Goal: Find specific page/section: Find specific page/section

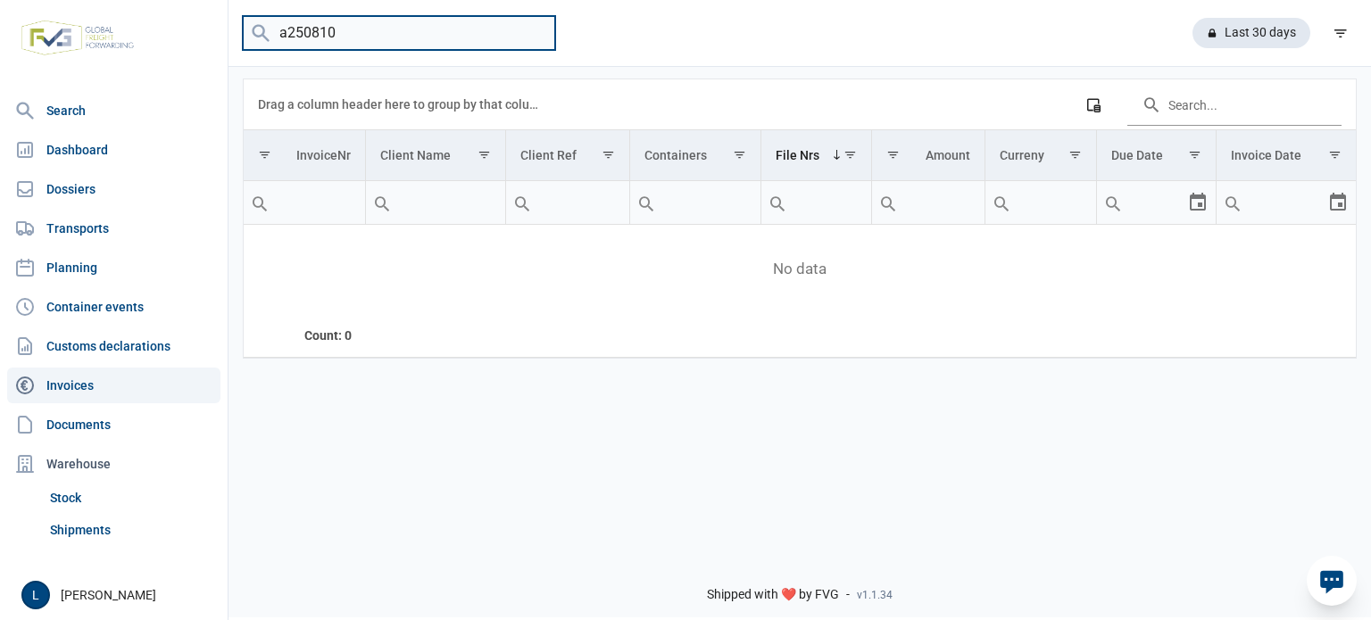
click at [320, 45] on input "a250810" at bounding box center [399, 33] width 312 height 35
click at [108, 199] on link "Dossiers" at bounding box center [113, 189] width 213 height 36
click at [374, 21] on input "a250810" at bounding box center [399, 33] width 312 height 35
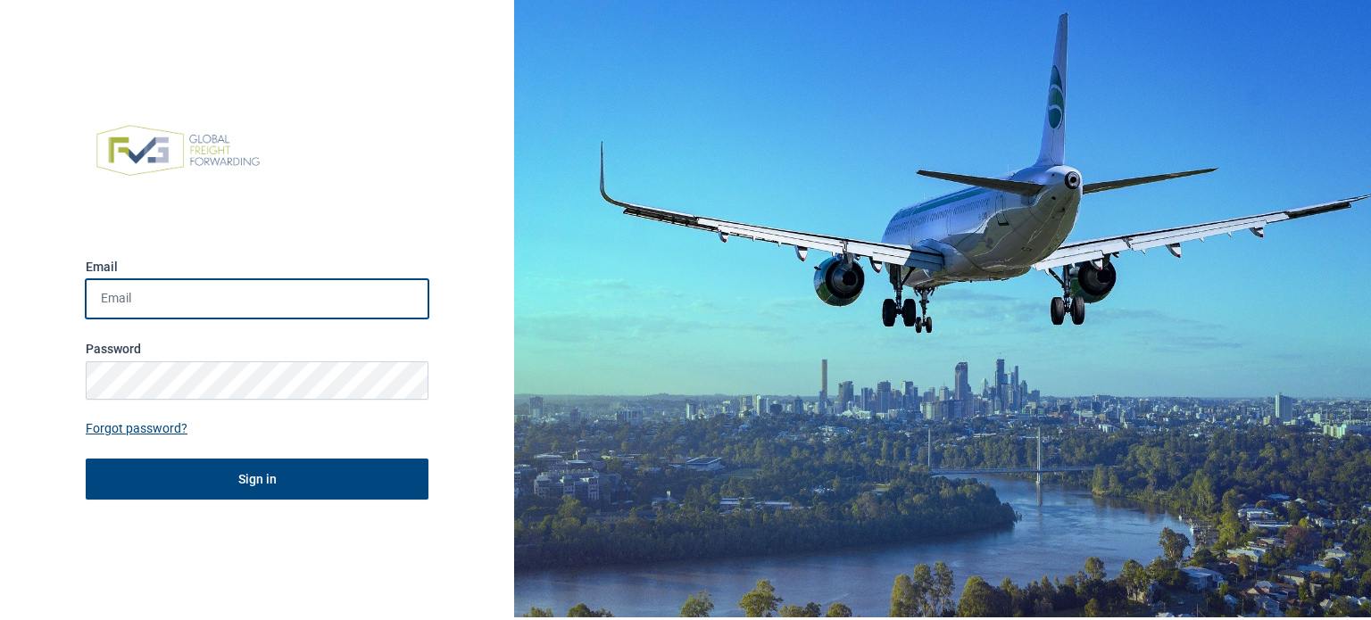
type input "lara@impermo.be"
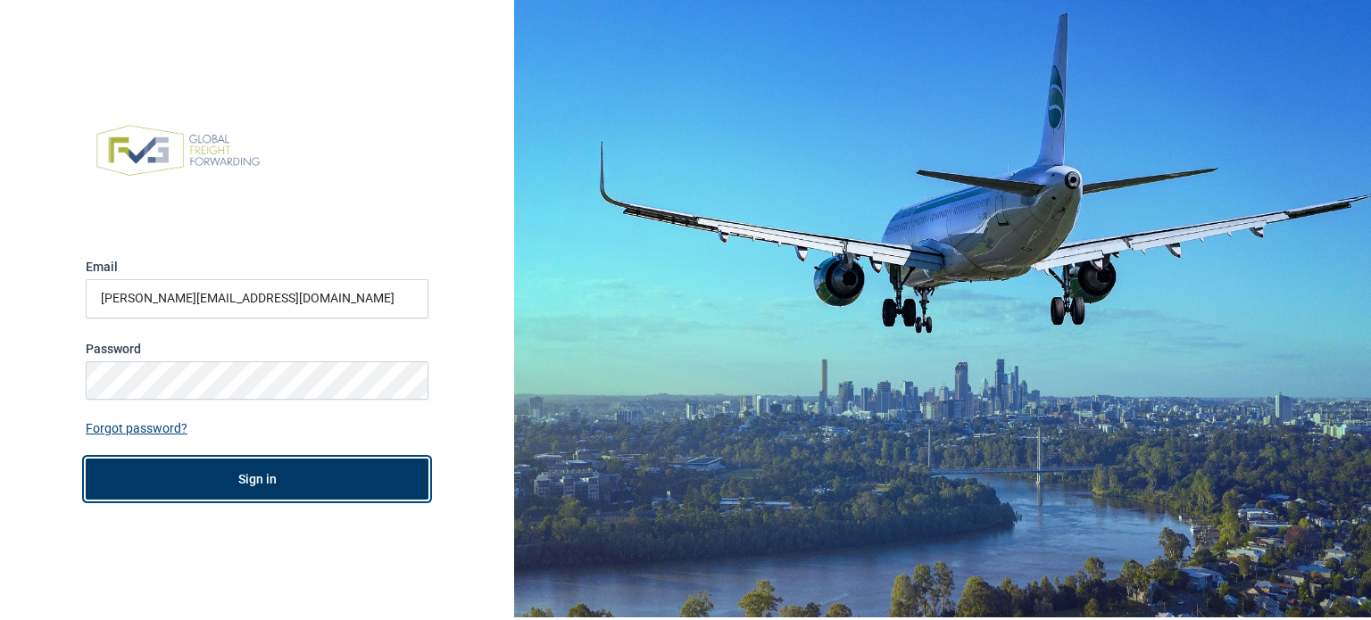
click at [312, 474] on button "Sign in" at bounding box center [257, 479] width 343 height 41
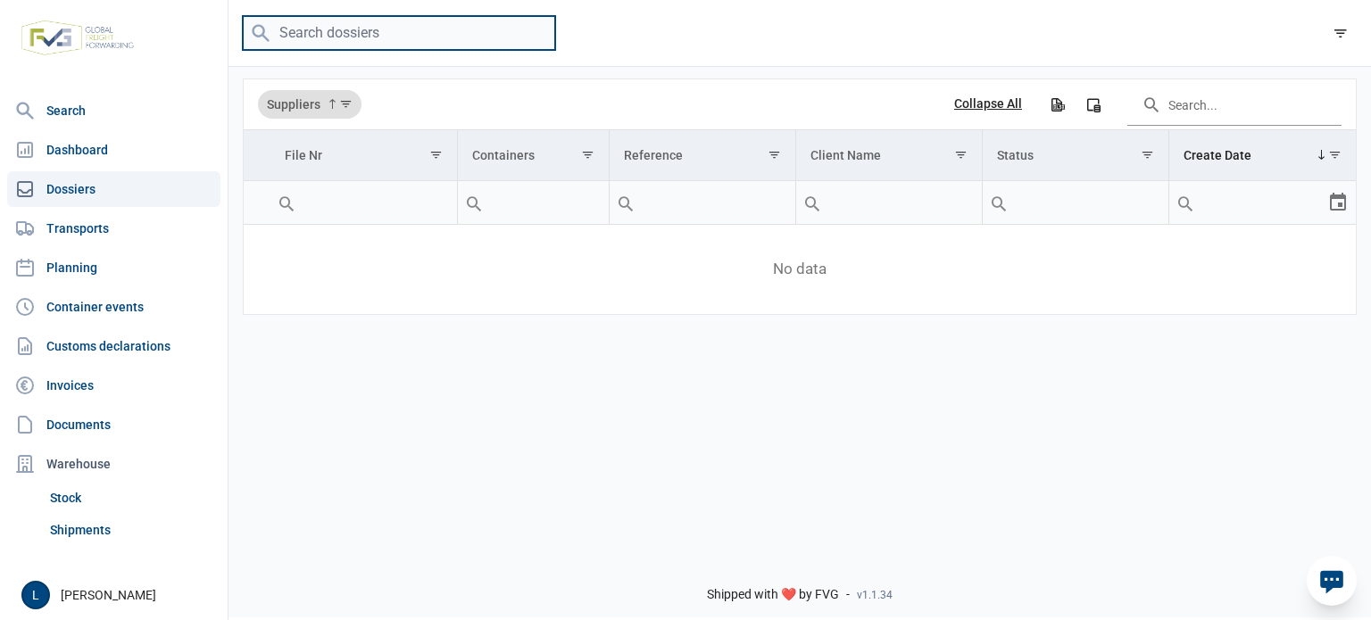
click at [366, 24] on input "search" at bounding box center [399, 33] width 312 height 35
paste input "A250814"
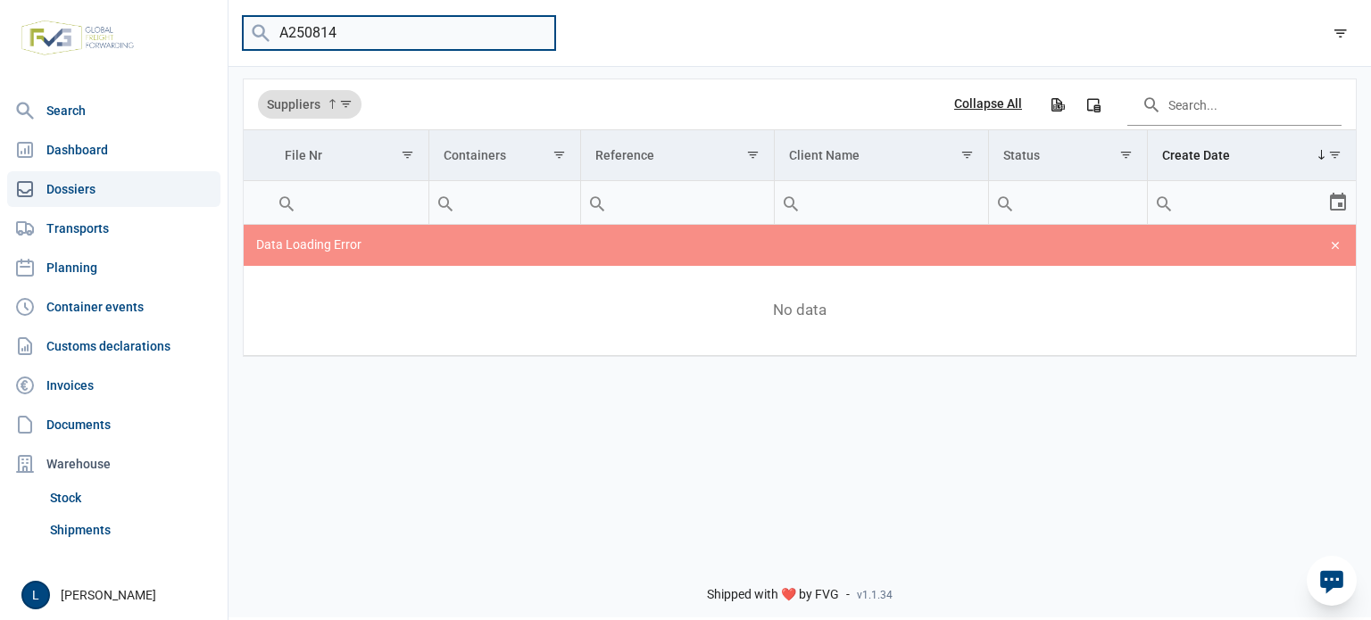
click at [366, 24] on input "A250814" at bounding box center [399, 33] width 312 height 35
type input "A250814"
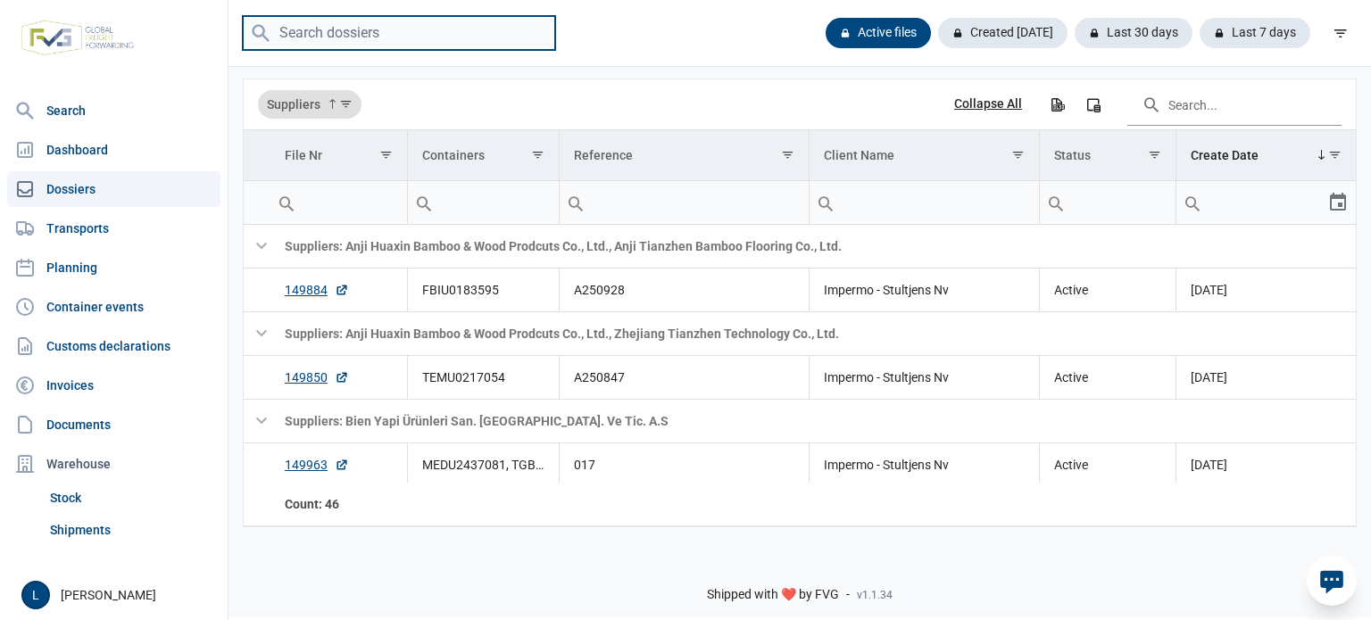
click at [380, 44] on input "search" at bounding box center [399, 33] width 312 height 35
paste input "A250814"
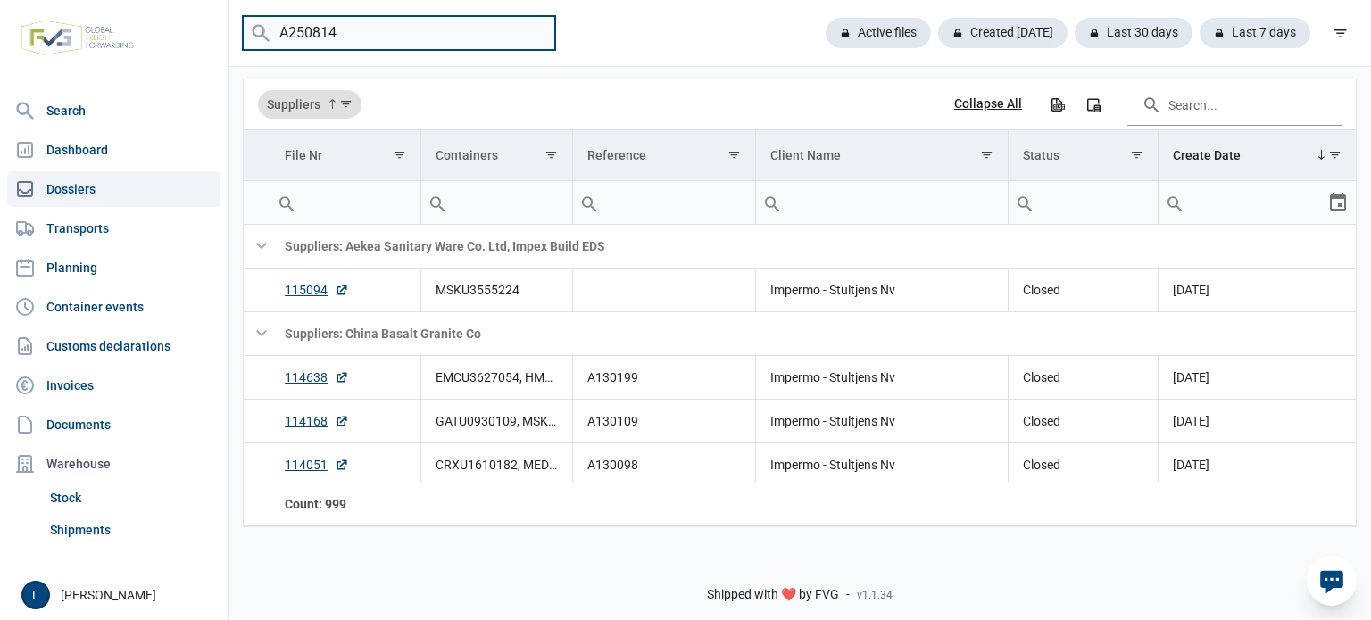
click at [380, 44] on input "A250814" at bounding box center [399, 33] width 312 height 35
type input "A250814"
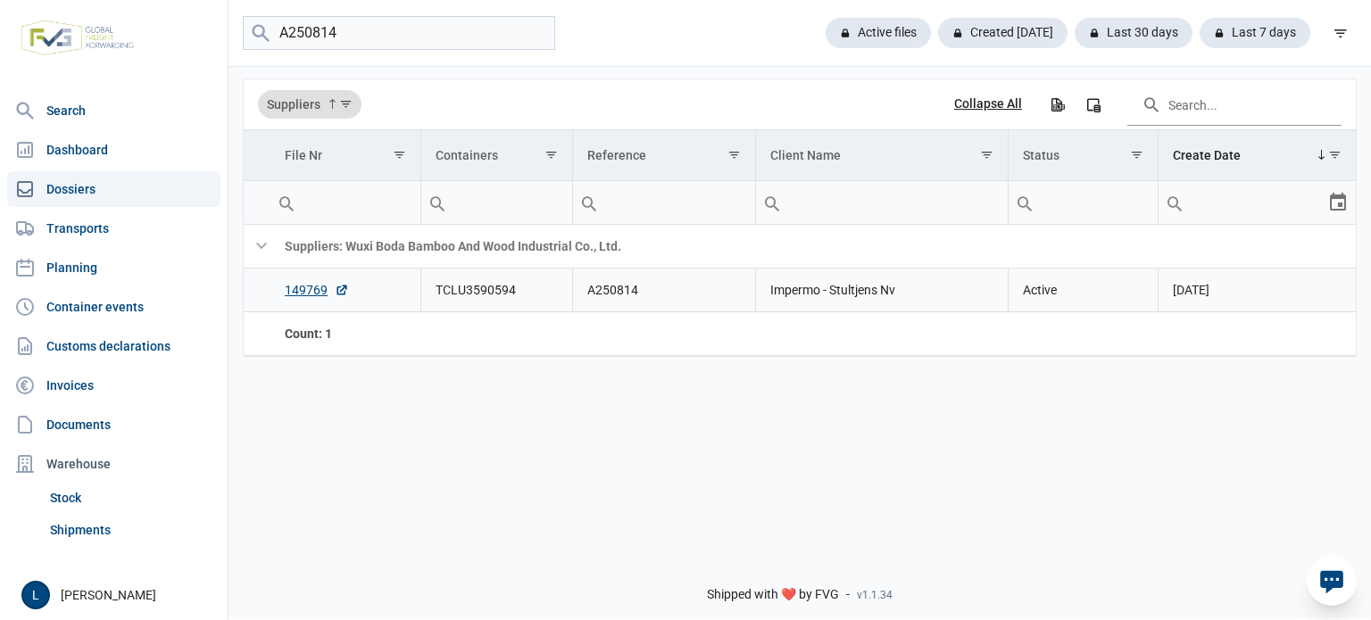
click at [473, 296] on td "TCLU3590594" at bounding box center [496, 291] width 152 height 44
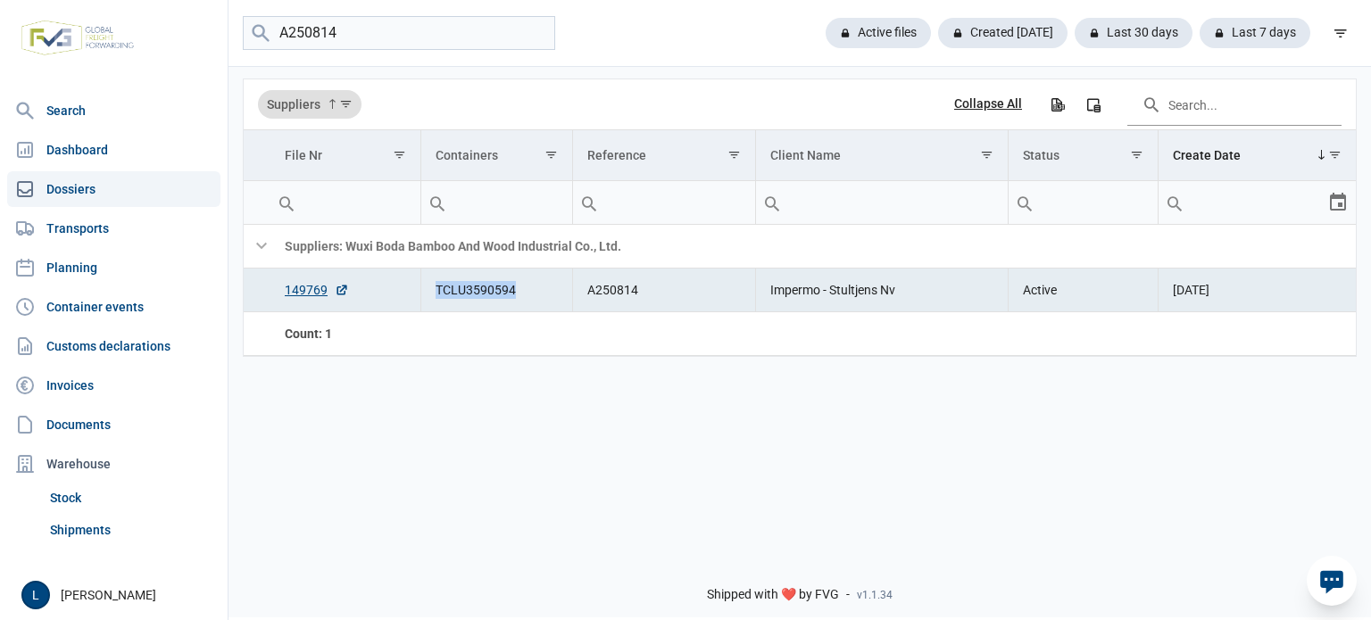
click at [473, 296] on td "TCLU3590594" at bounding box center [496, 291] width 152 height 44
copy td "TCLU3590594"
